Goal: Information Seeking & Learning: Learn about a topic

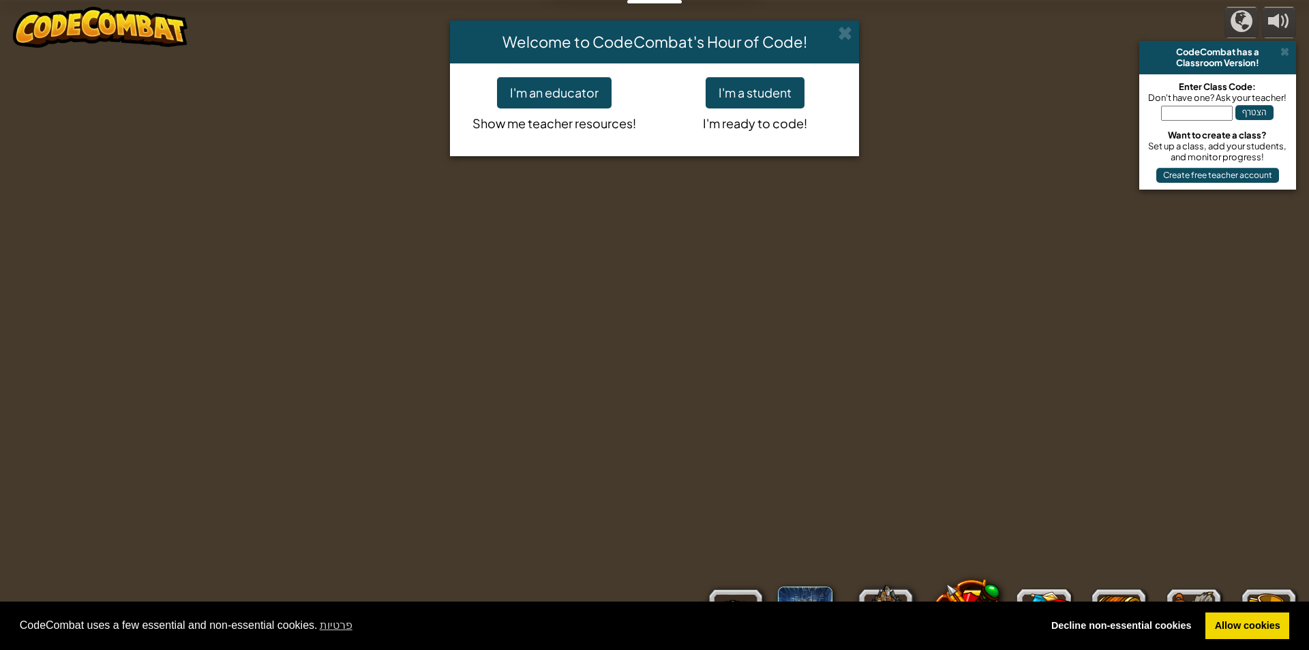
select select "he"
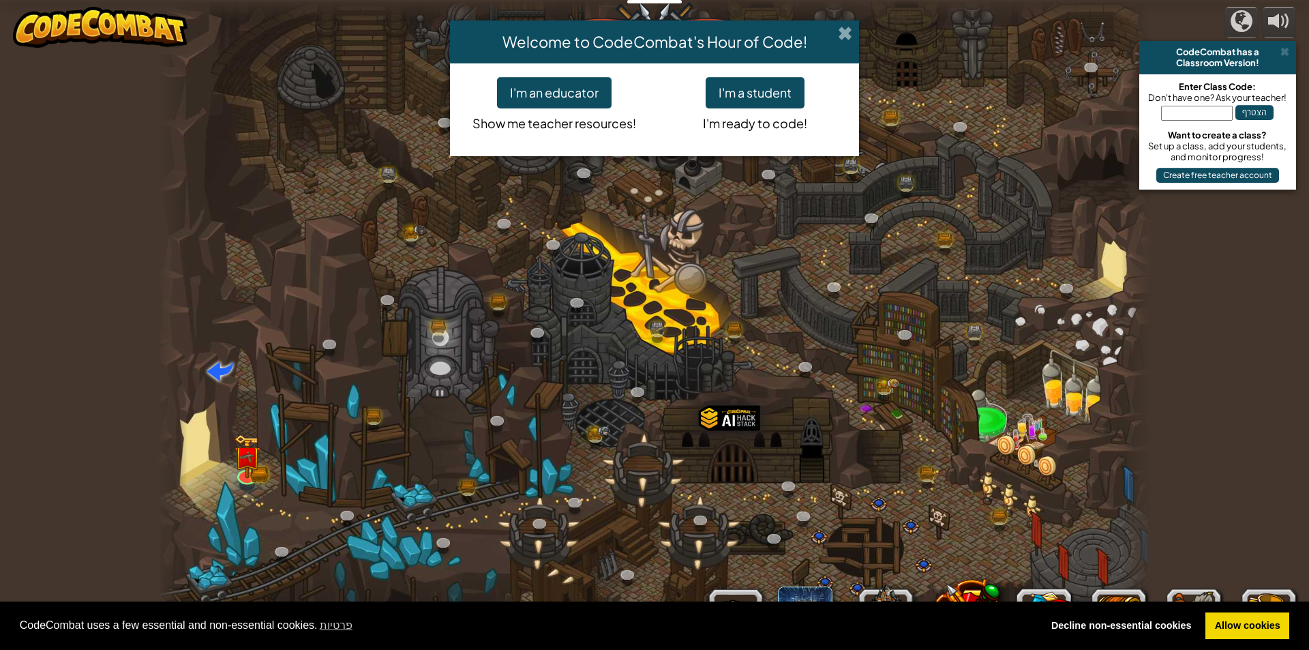
click at [842, 26] on span at bounding box center [845, 33] width 14 height 14
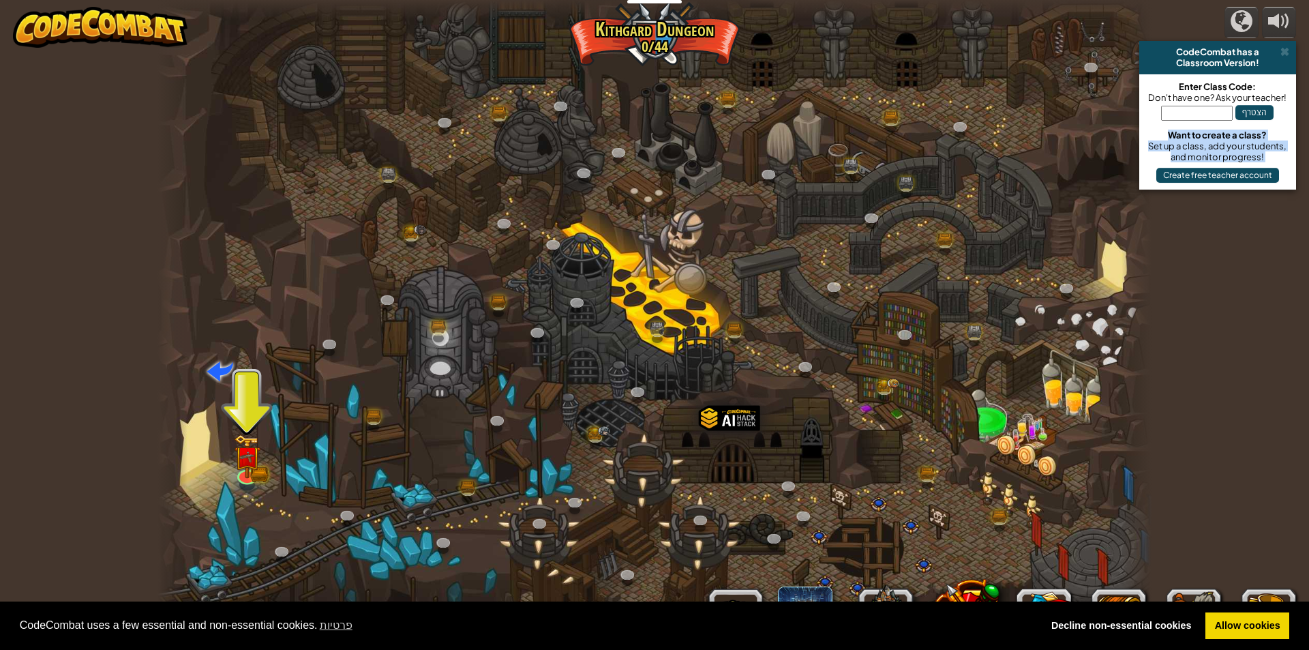
drag, startPoint x: 1133, startPoint y: 127, endPoint x: 1046, endPoint y: 173, distance: 98.8
click at [1046, 173] on div "powered by CodeCombat has a Classroom Version! Enter Class Code: Don't have one…" at bounding box center [654, 325] width 1309 height 650
click at [258, 445] on img at bounding box center [247, 445] width 27 height 59
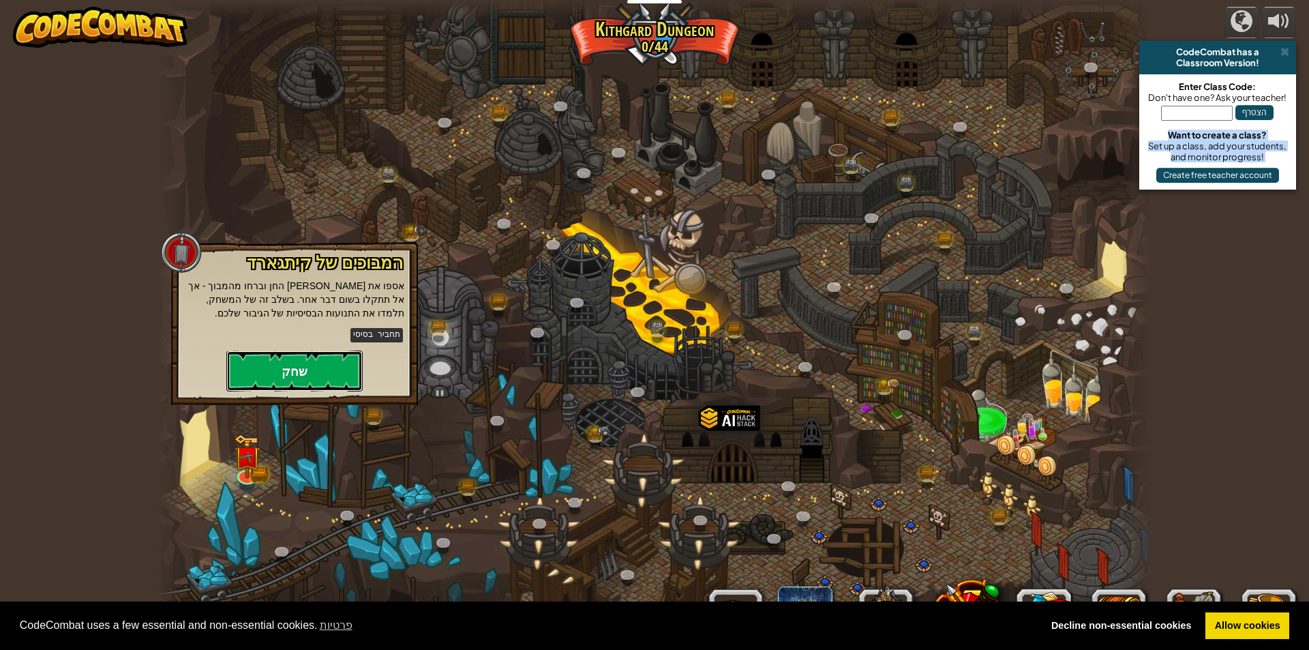
click at [278, 378] on button "שחק" at bounding box center [294, 370] width 136 height 41
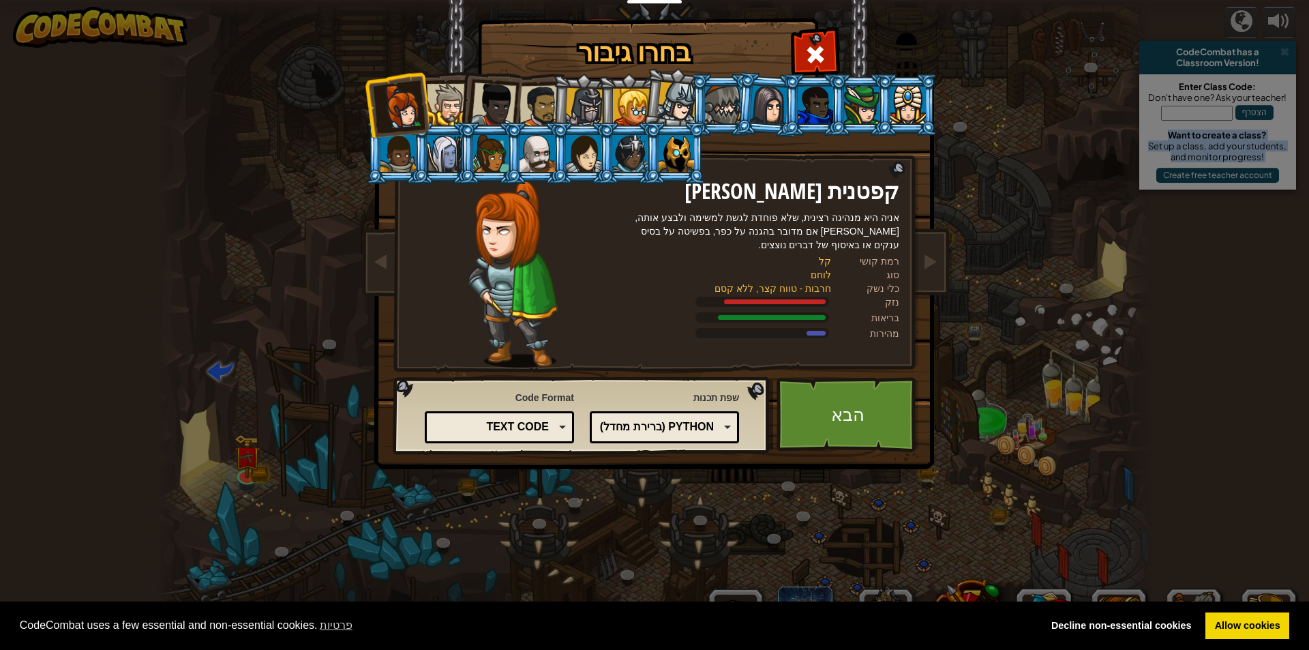
click at [678, 95] on div at bounding box center [677, 102] width 40 height 40
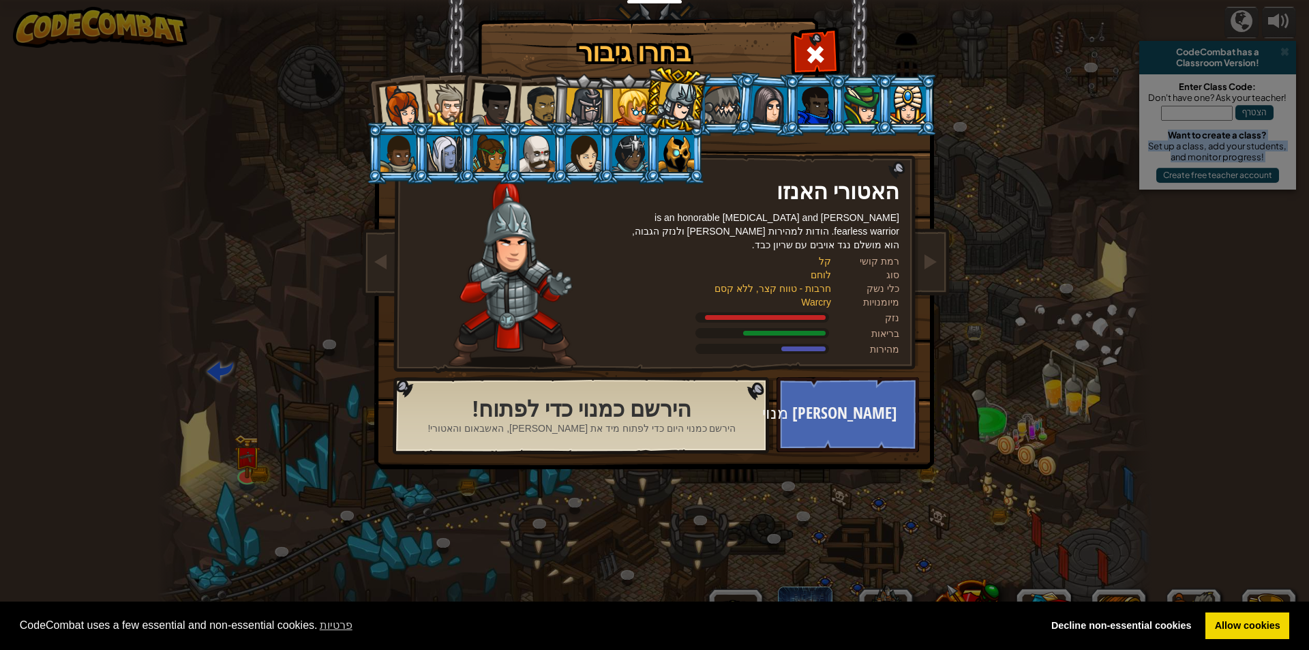
click at [758, 95] on div at bounding box center [769, 104] width 38 height 39
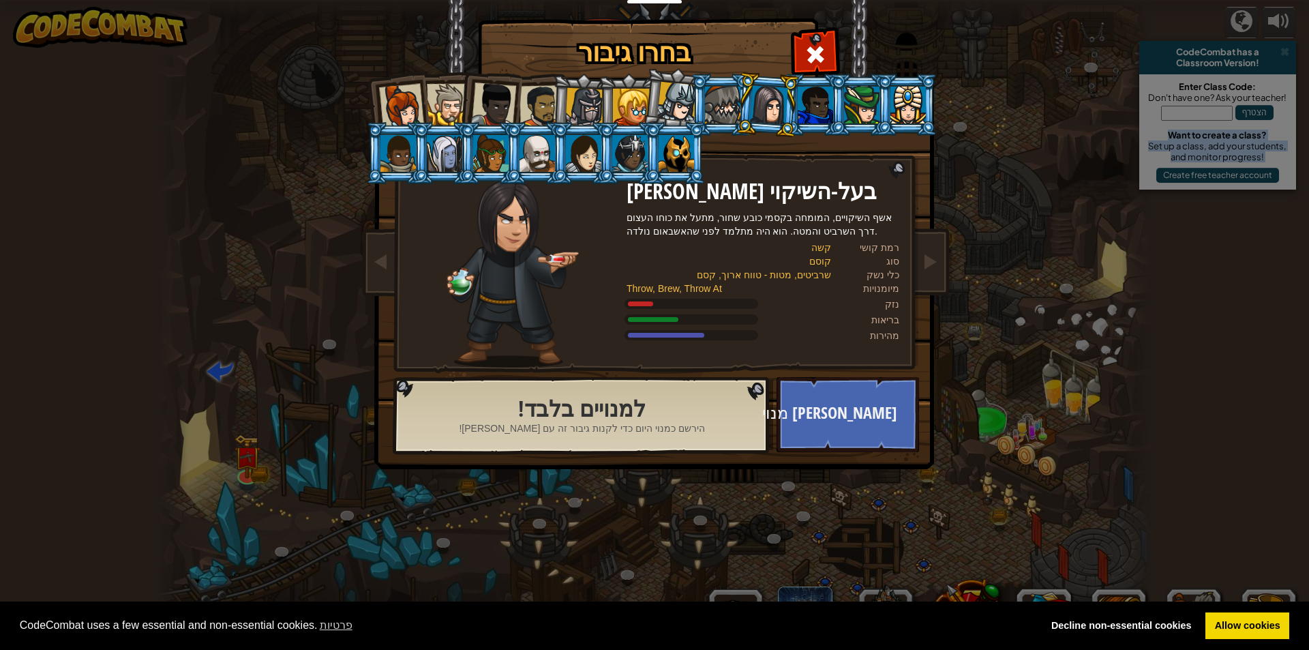
click at [430, 155] on div at bounding box center [444, 153] width 35 height 37
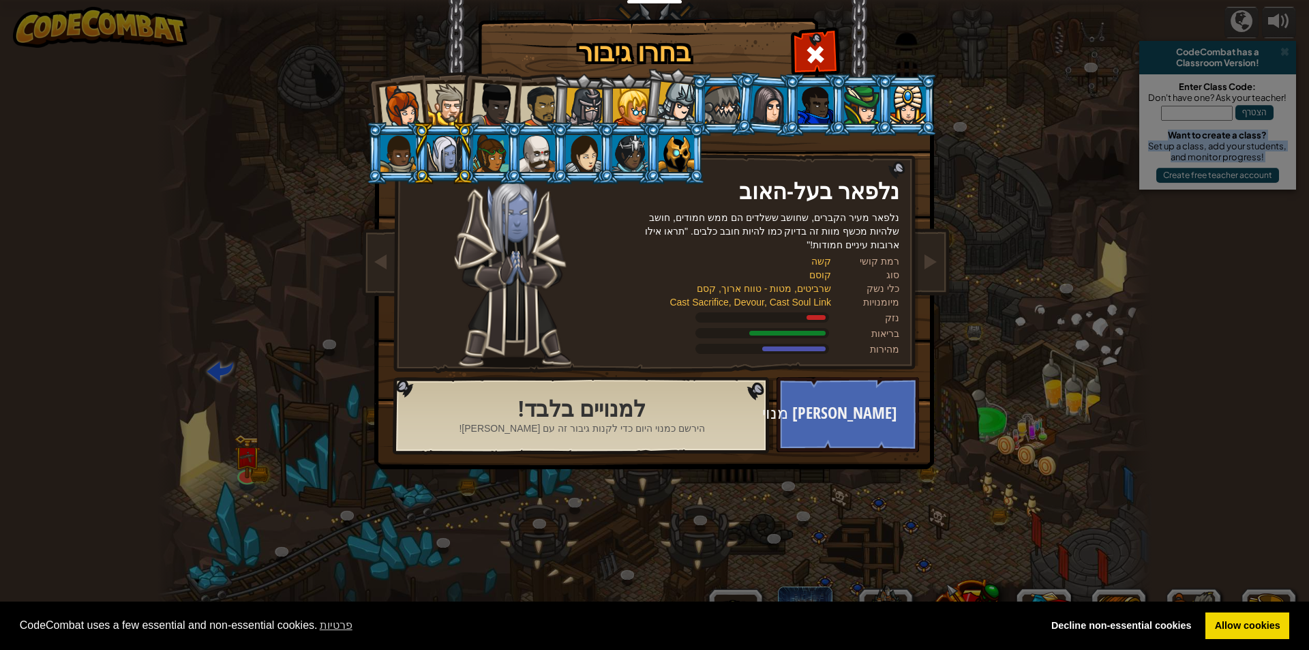
click at [647, 141] on li at bounding box center [674, 153] width 61 height 62
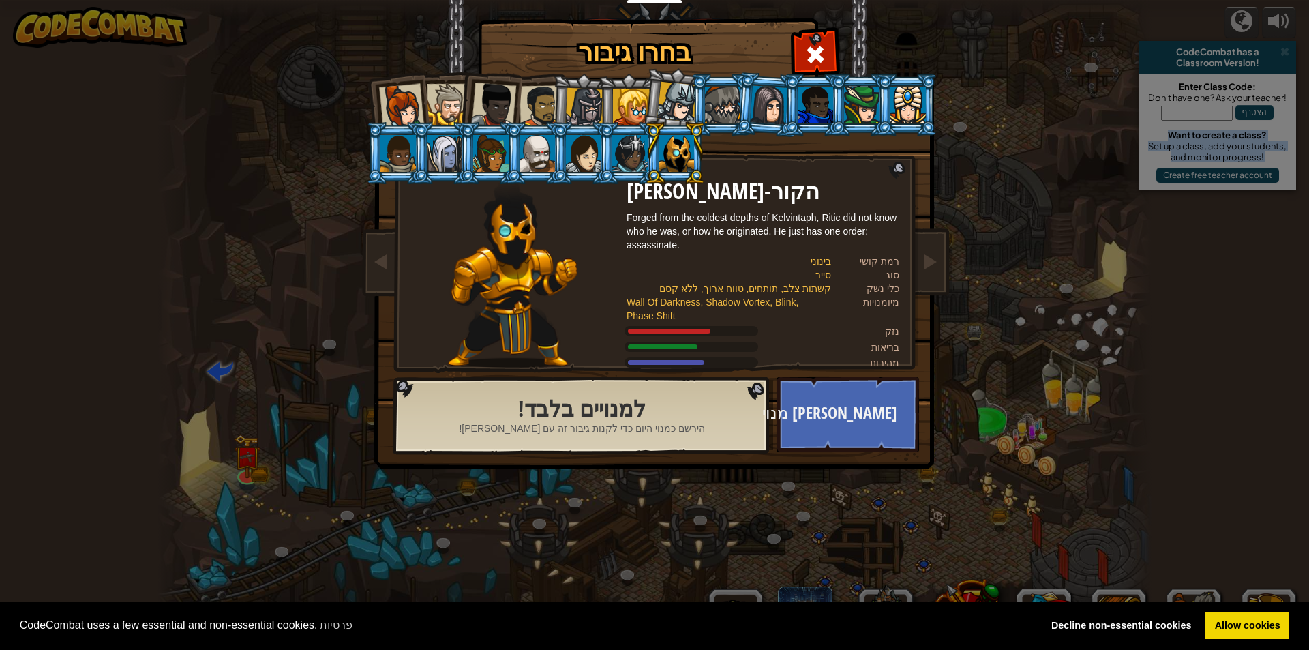
click at [630, 142] on div at bounding box center [629, 153] width 35 height 37
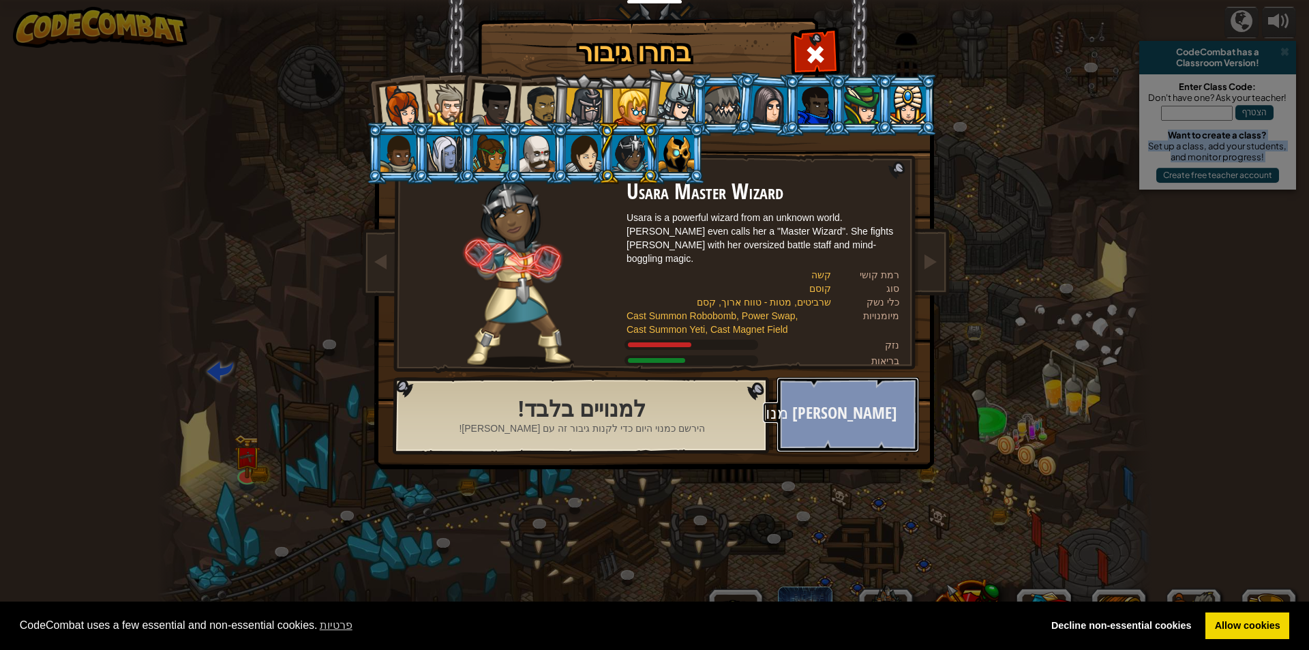
click at [861, 429] on button "[PERSON_NAME] מנוי" at bounding box center [848, 414] width 142 height 75
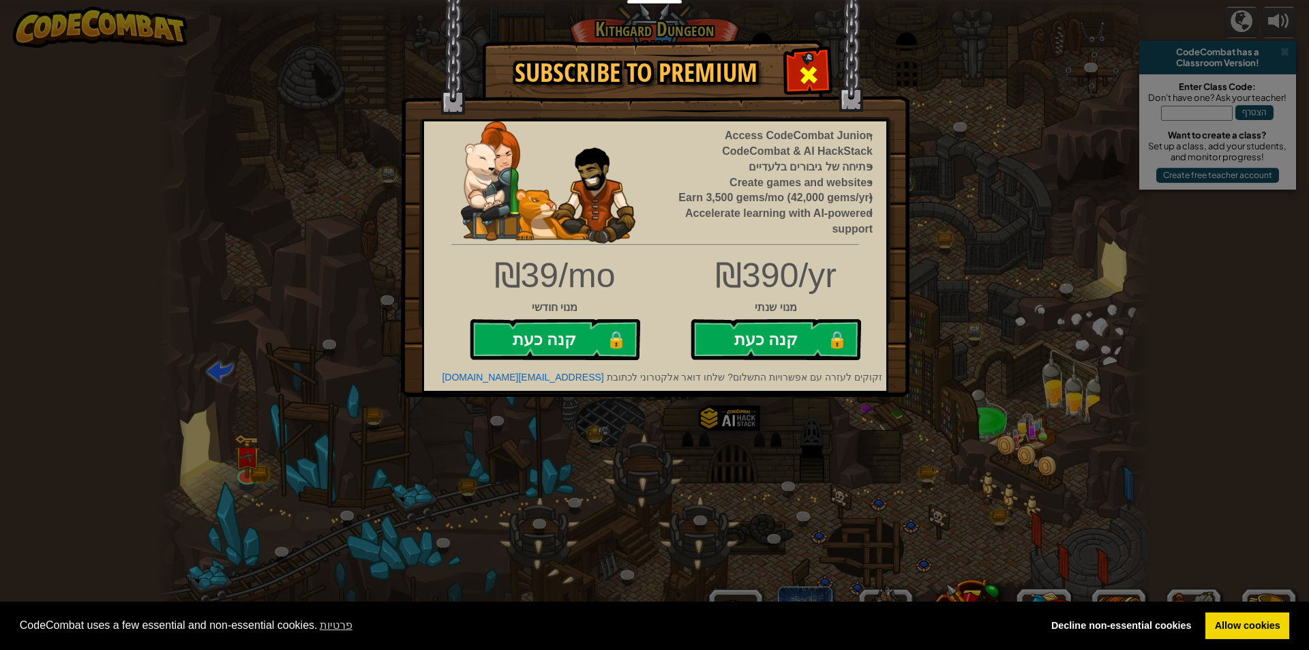
click at [810, 69] on span at bounding box center [809, 75] width 22 height 22
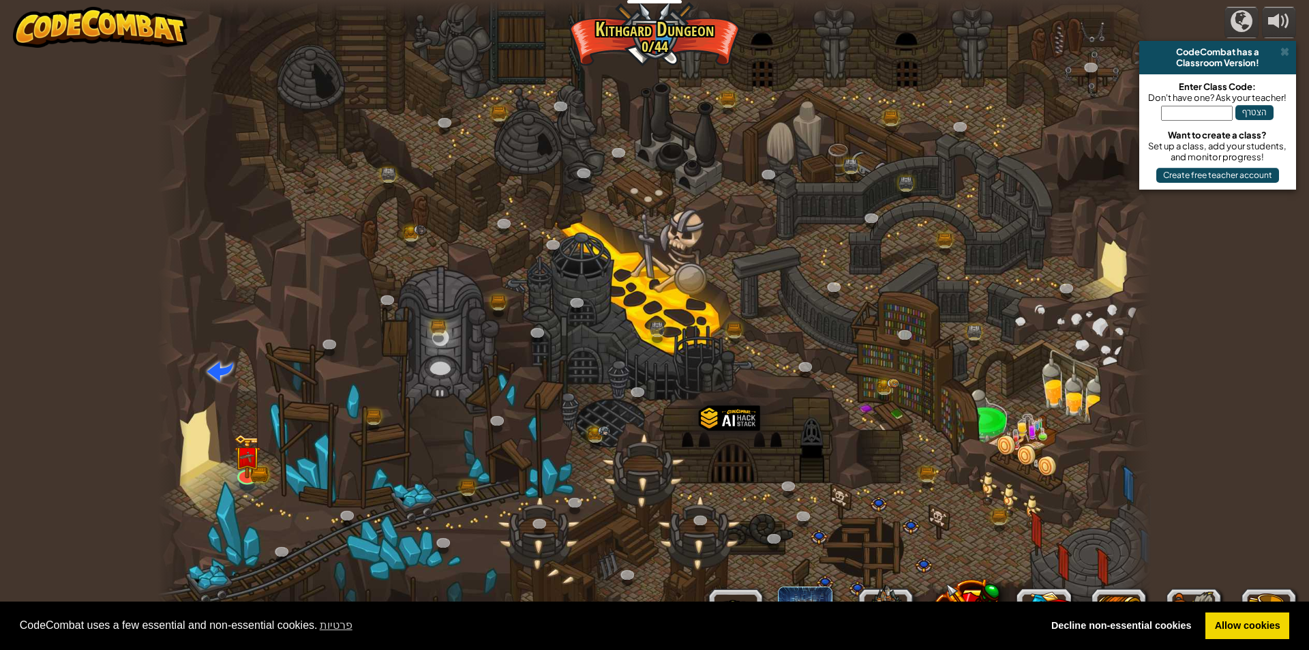
click at [569, 147] on div at bounding box center [654, 325] width 994 height 650
click at [245, 463] on img at bounding box center [247, 445] width 27 height 59
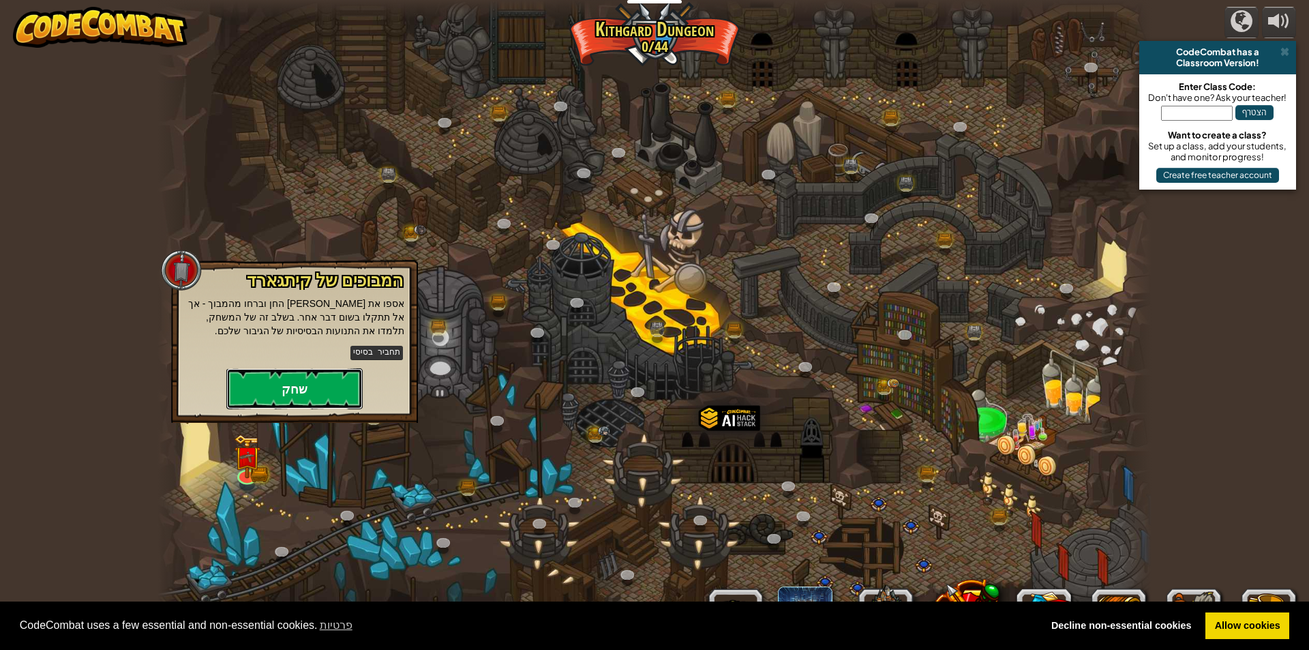
click at [273, 396] on button "שחק" at bounding box center [294, 388] width 136 height 41
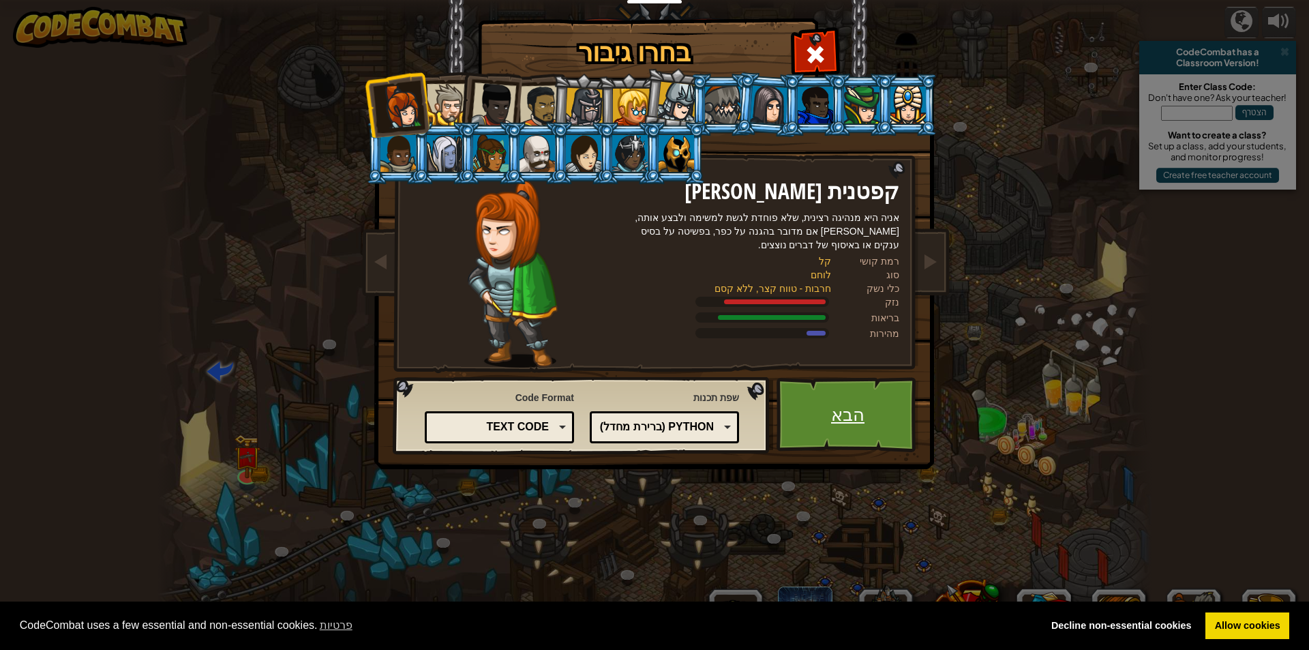
click at [886, 397] on link "הבא" at bounding box center [848, 414] width 142 height 75
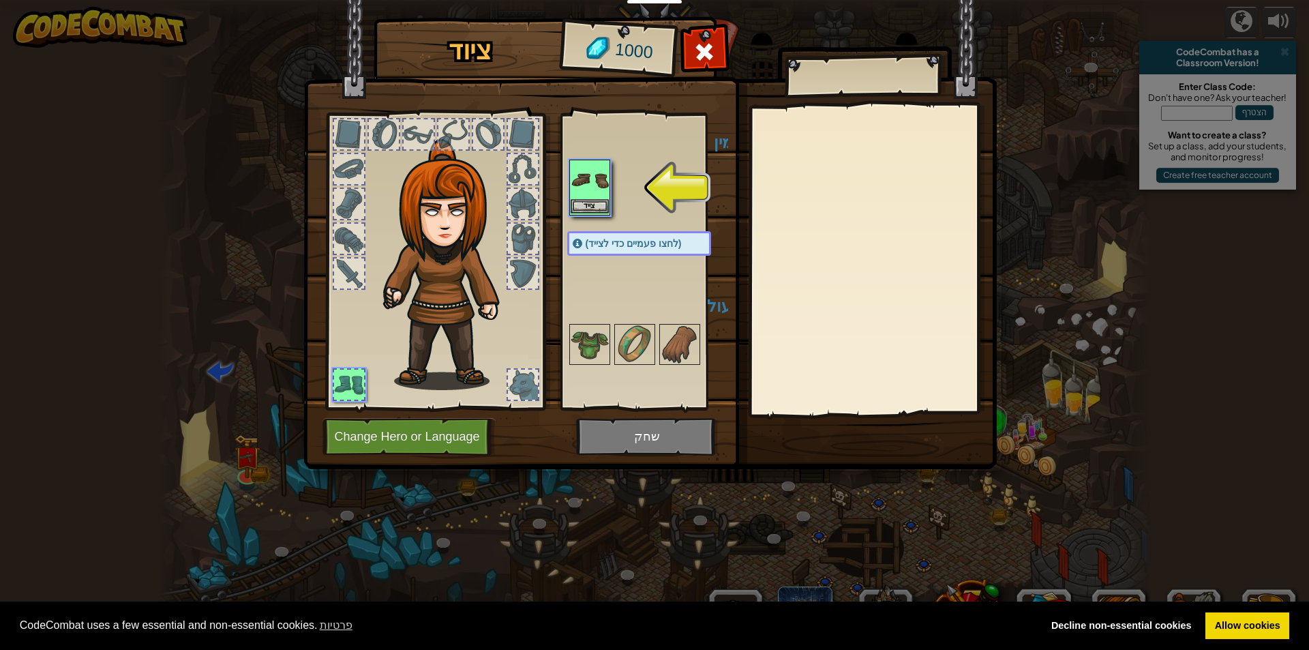
click at [575, 170] on img at bounding box center [590, 180] width 38 height 38
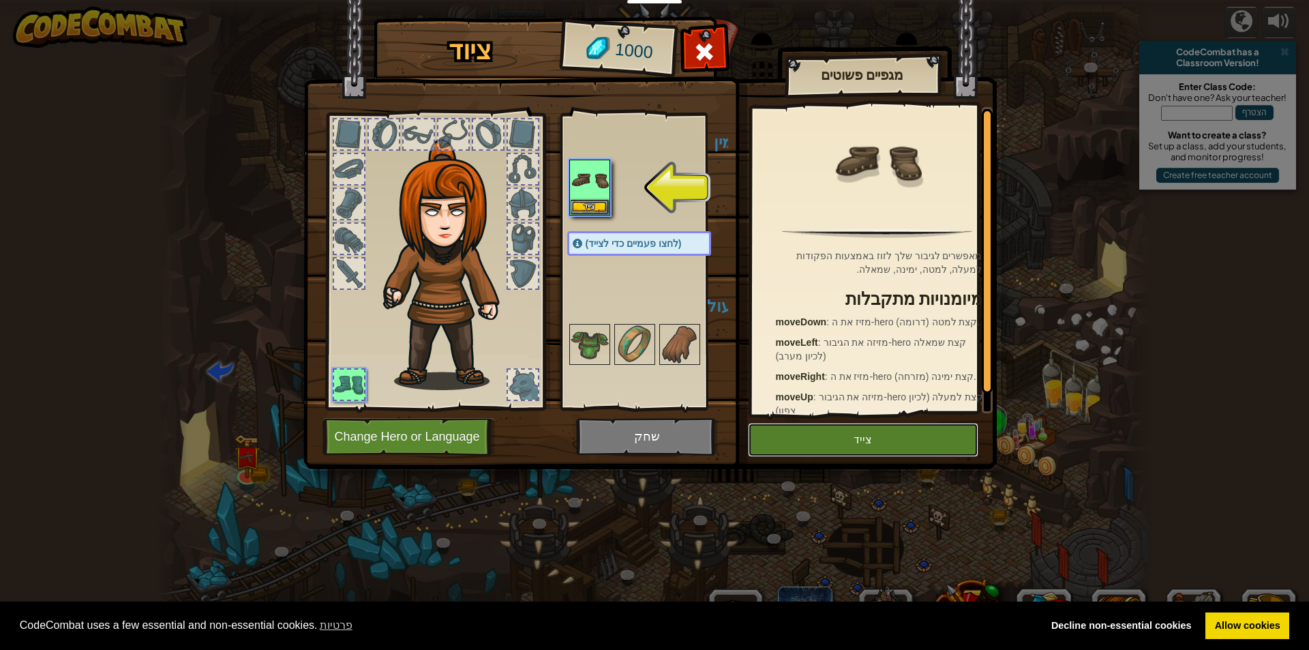
click at [855, 440] on button "צייד" at bounding box center [863, 440] width 230 height 34
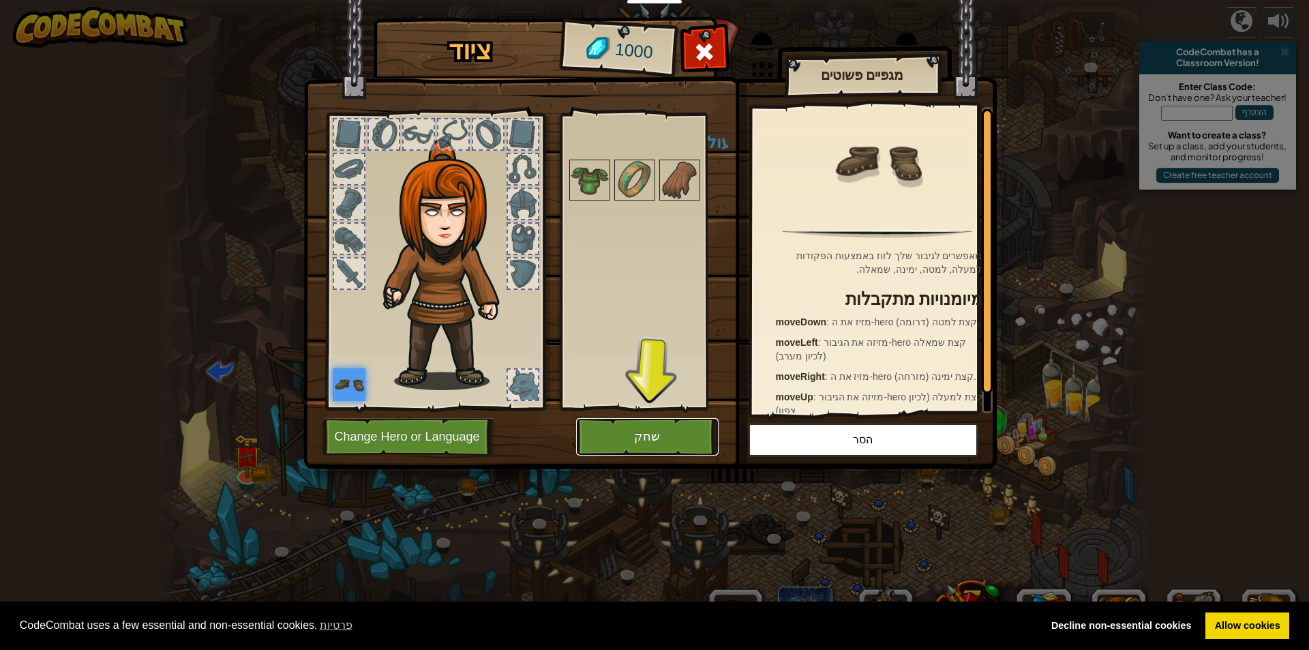
click at [648, 434] on button "שחק" at bounding box center [647, 436] width 142 height 37
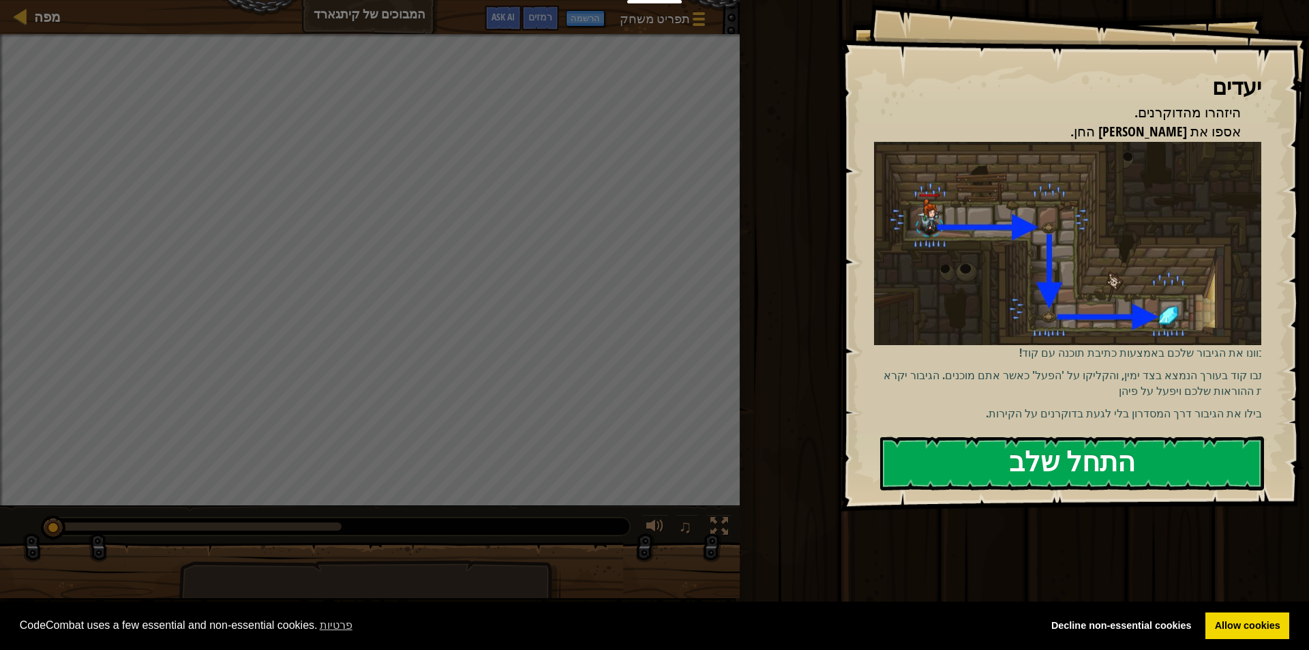
click at [1091, 436] on button "התחל שלב" at bounding box center [1072, 463] width 384 height 54
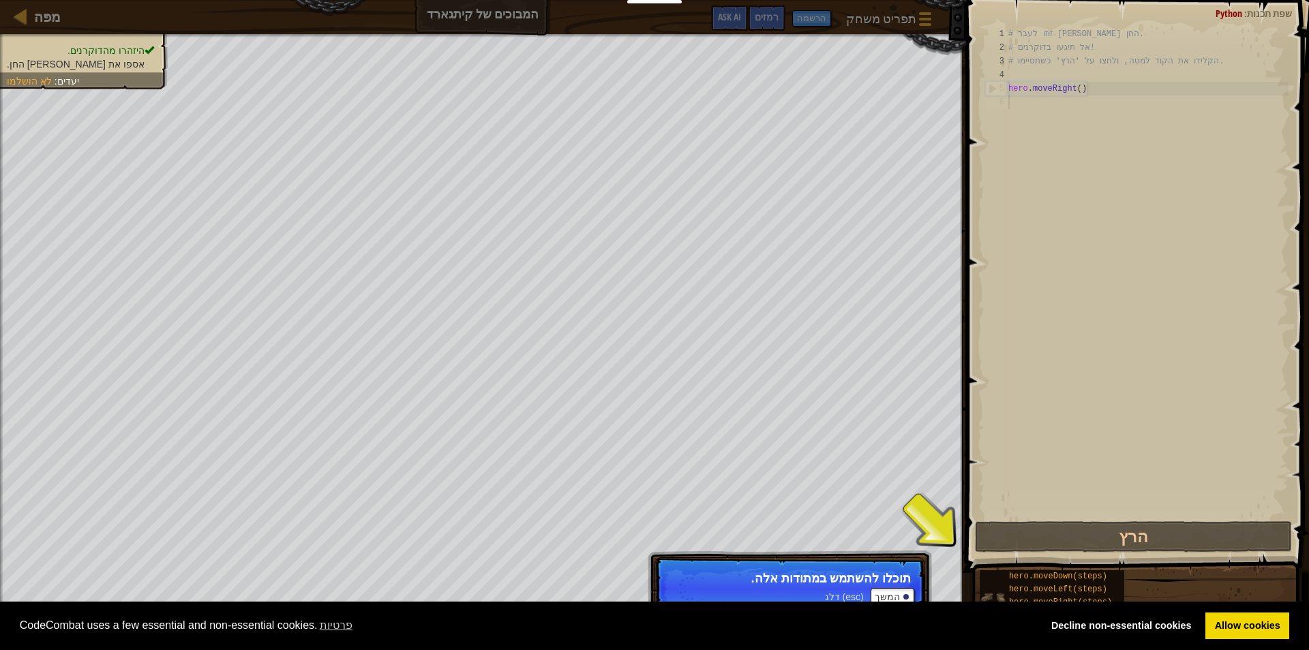
click at [991, 582] on div "hero.moveDown(steps) hero.moveLeft(steps) hero.moveRight(steps) hero.moveUp(ste…" at bounding box center [1052, 596] width 145 height 52
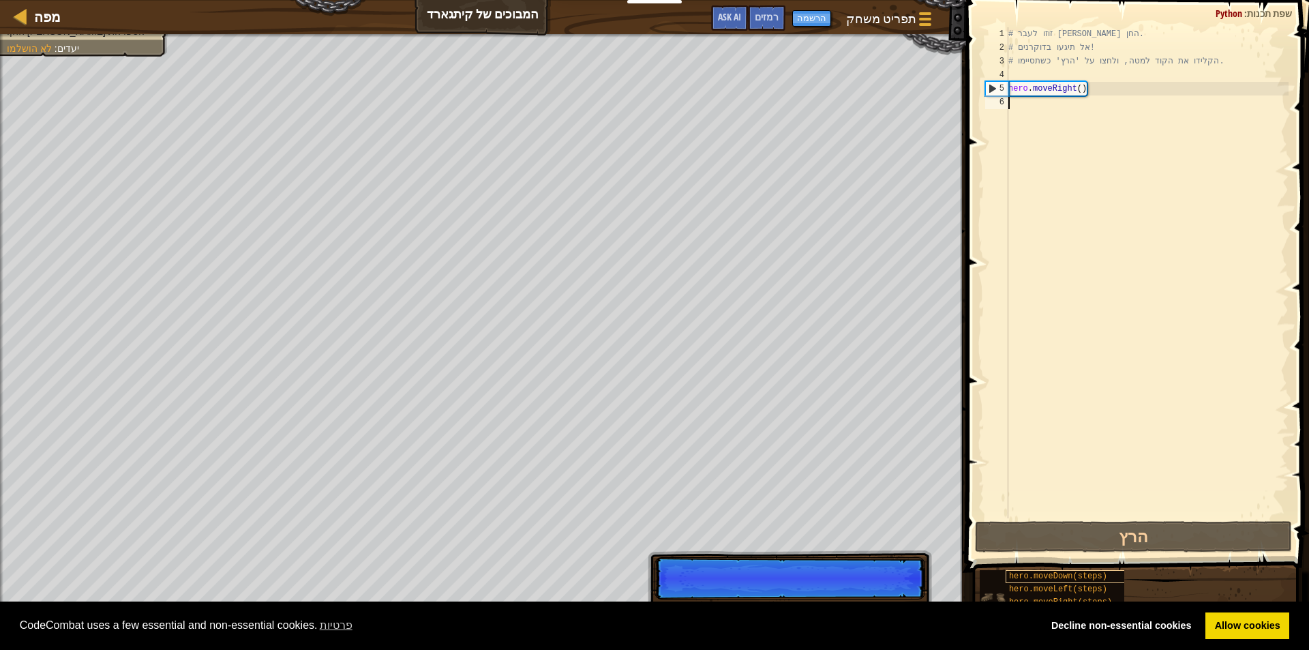
scroll to position [6, 0]
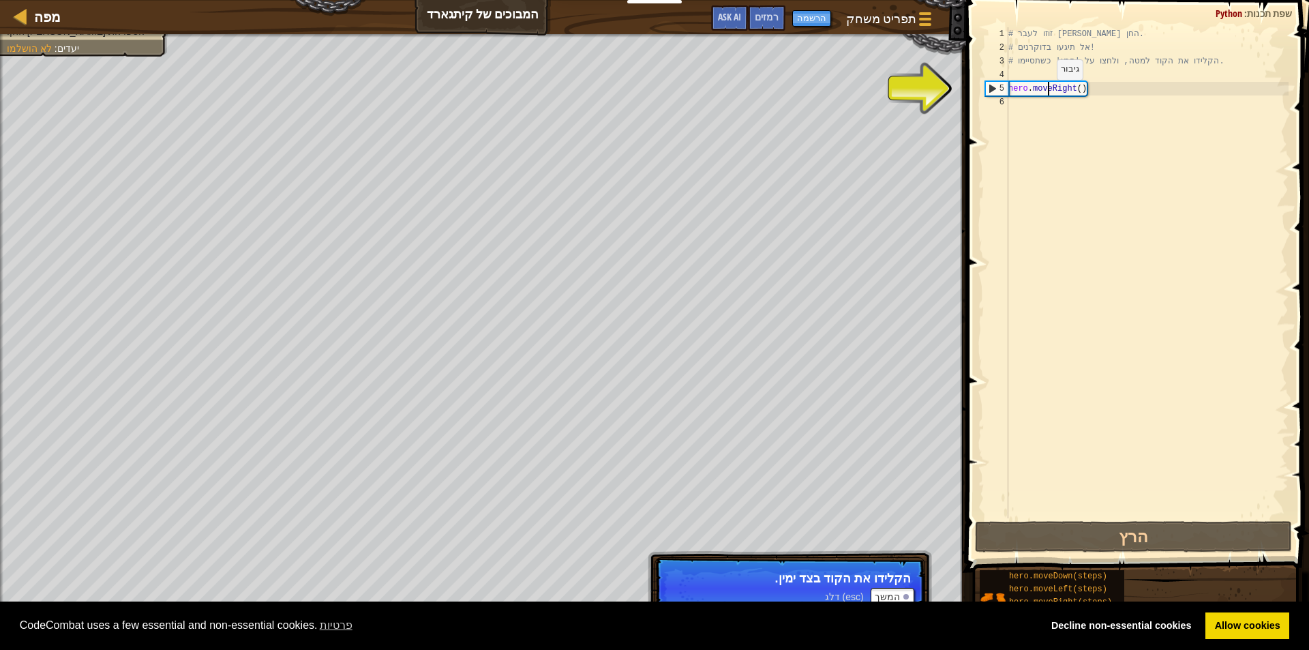
click at [1046, 93] on div "# זוזו לעבר [PERSON_NAME] החן. # אל תיגעו בדוקרנים! # הקלידו את הקוד למטה, ולחצ…" at bounding box center [1147, 286] width 283 height 518
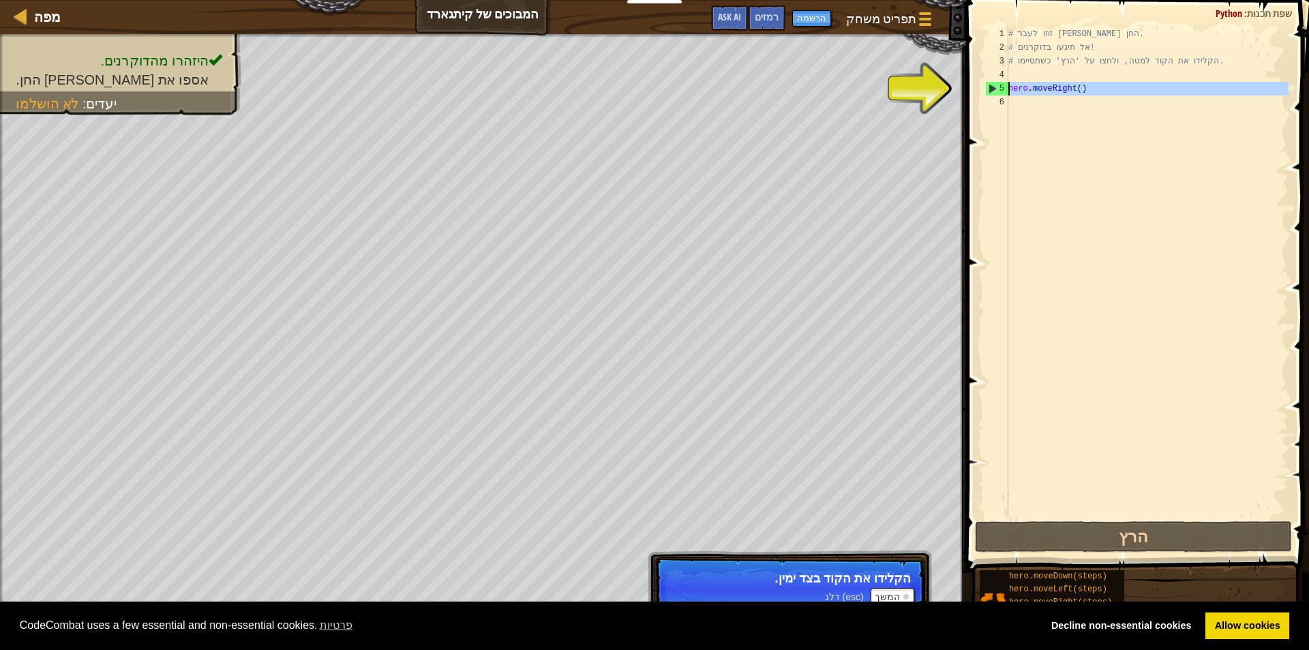
click at [991, 84] on div "5" at bounding box center [997, 89] width 22 height 14
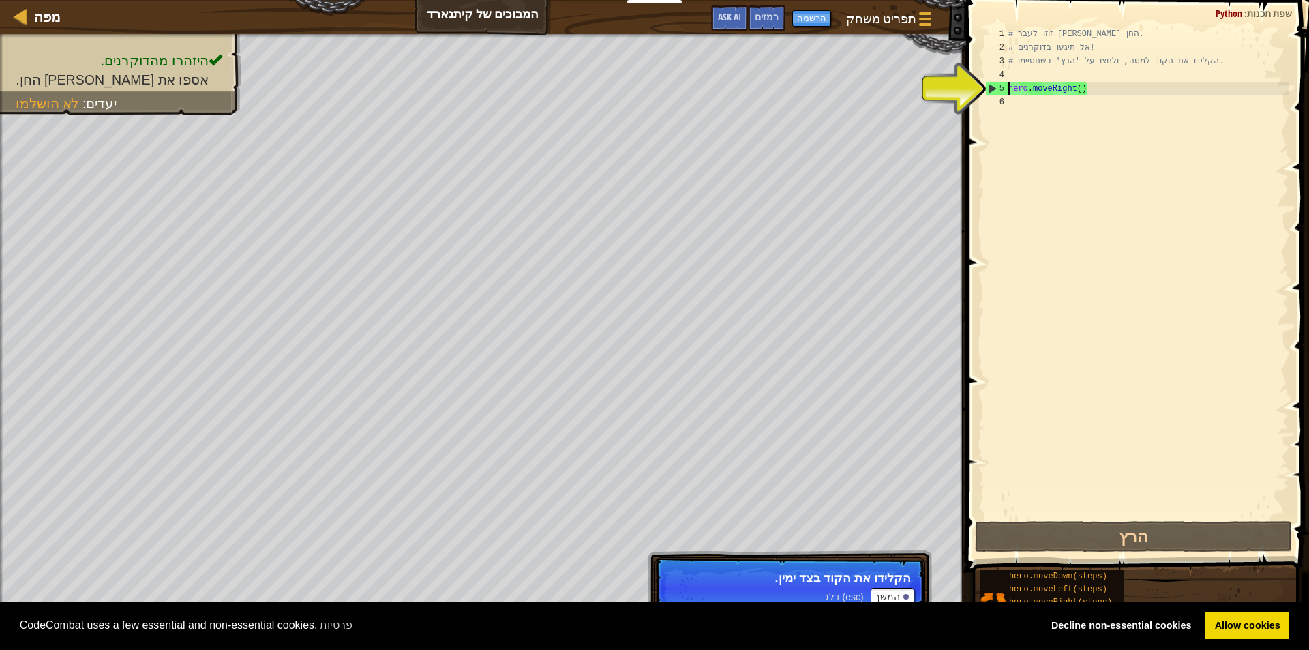
click at [989, 90] on div "5" at bounding box center [997, 89] width 22 height 14
type textarea "hero.moveRight()"
drag, startPoint x: 959, startPoint y: 635, endPoint x: 1036, endPoint y: 631, distance: 77.9
click at [983, 635] on span "CodeCombat uses a few essential and non-essential cookies. פרטיות" at bounding box center [526, 625] width 1012 height 20
click at [1265, 618] on link "Allow cookies" at bounding box center [1247, 625] width 84 height 27
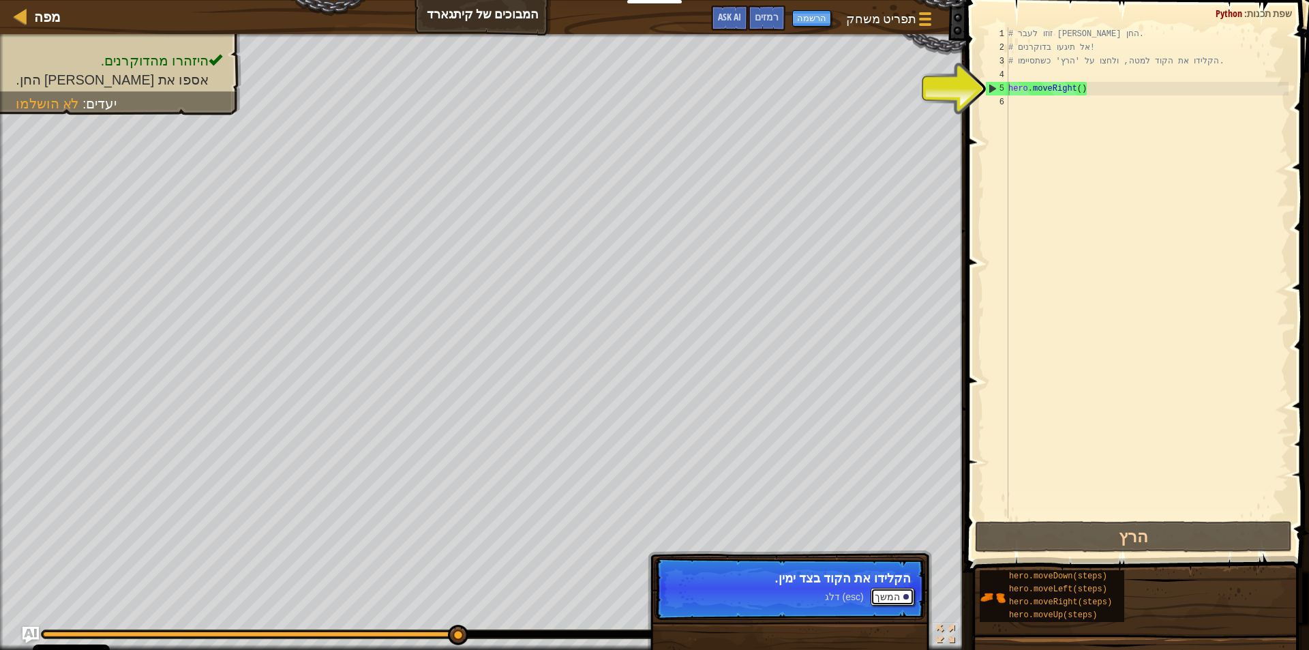
click at [897, 595] on button "המשך" at bounding box center [893, 597] width 44 height 18
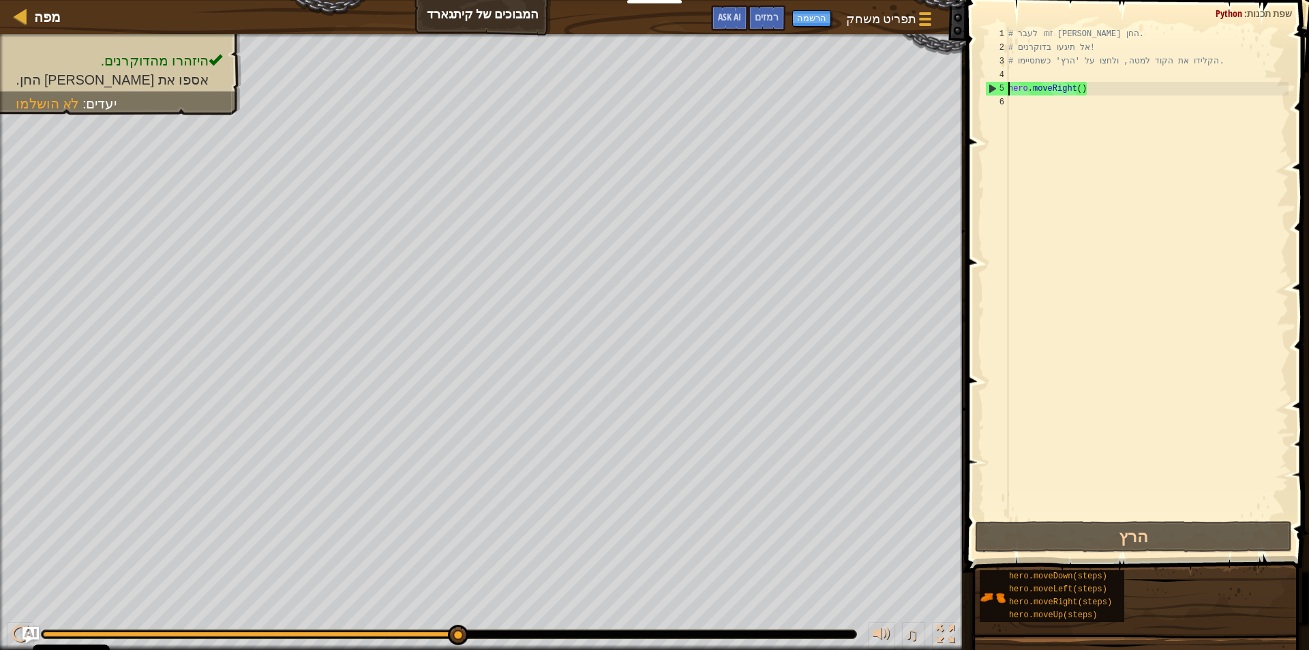
drag, startPoint x: 1073, startPoint y: 317, endPoint x: 1075, endPoint y: 245, distance: 72.3
click at [1072, 312] on div "# זוזו לעבר [PERSON_NAME] החן. # אל תיגעו בדוקרנים! # הקלידו את הקוד למטה, ולחצ…" at bounding box center [1147, 286] width 283 height 518
click at [1031, 121] on div "# זוזו לעבר [PERSON_NAME] החן. # אל תיגעו בדוקרנים! # הקלידו את הקוד למטה, ולחצ…" at bounding box center [1147, 286] width 283 height 518
click at [1035, 177] on div "# זוזו לעבר [PERSON_NAME] החן. # אל תיגעו בדוקרנים! # הקלידו את הקוד למטה, ולחצ…" at bounding box center [1147, 286] width 283 height 518
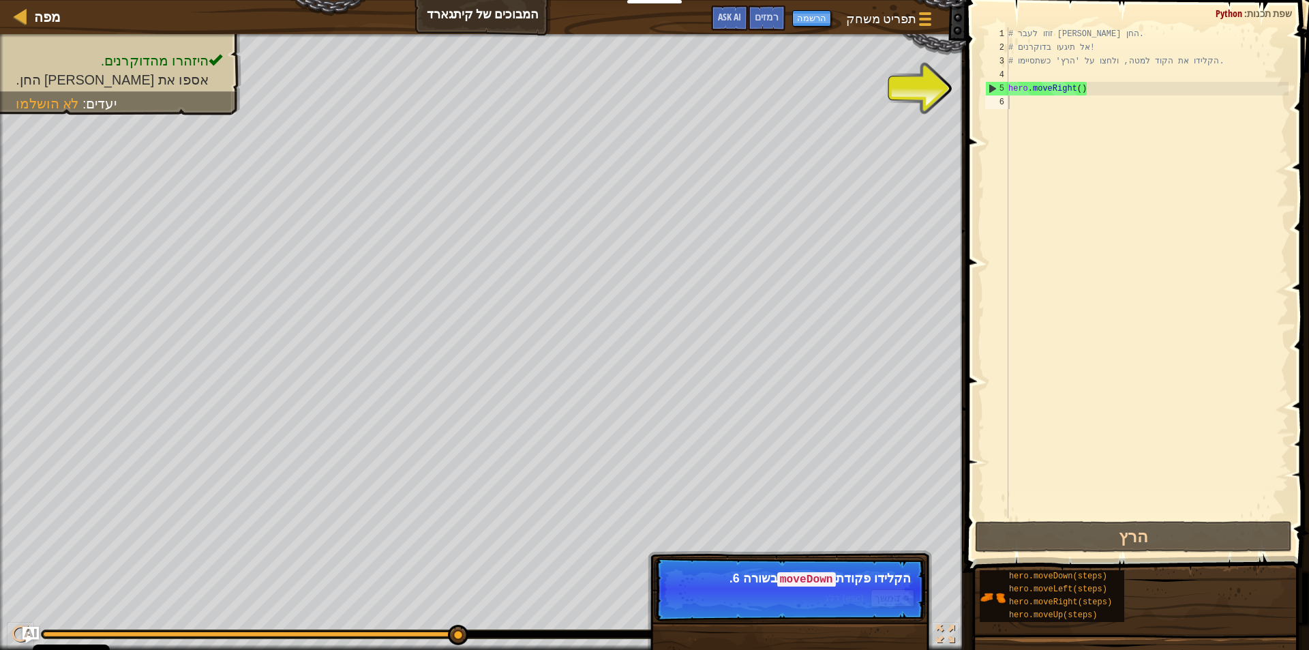
click at [826, 575] on code "moveDown" at bounding box center [806, 579] width 59 height 15
click at [1057, 84] on div "# זוזו לעבר [PERSON_NAME] החן. # אל תיגעו בדוקרנים! # הקלידו את הקוד למטה, ולחצ…" at bounding box center [1147, 286] width 283 height 518
click at [1100, 83] on div "# זוזו לעבר [PERSON_NAME] החן. # אל תיגעו בדוקרנים! # הקלידו את הקוד למטה, ולחצ…" at bounding box center [1147, 286] width 283 height 518
click at [1009, 83] on div "# זוזו לעבר [PERSON_NAME] החן. # אל תיגעו בדוקרנים! # הקלידו את הקוד למטה, ולחצ…" at bounding box center [1147, 286] width 283 height 518
click at [989, 83] on div "5" at bounding box center [997, 89] width 22 height 14
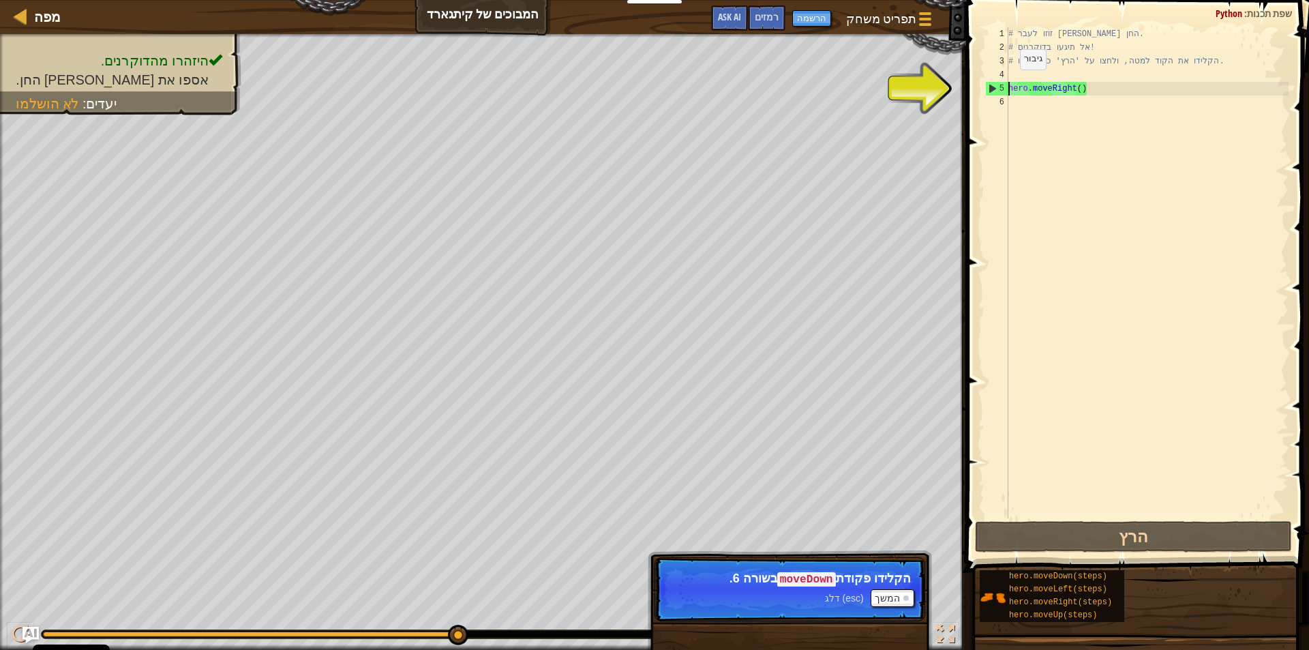
click at [992, 82] on div "5" at bounding box center [997, 89] width 22 height 14
click at [990, 82] on div "5" at bounding box center [997, 89] width 22 height 14
type textarea "hero.moveRight()"
click at [990, 82] on div "5" at bounding box center [997, 89] width 22 height 14
